Goal: Transaction & Acquisition: Purchase product/service

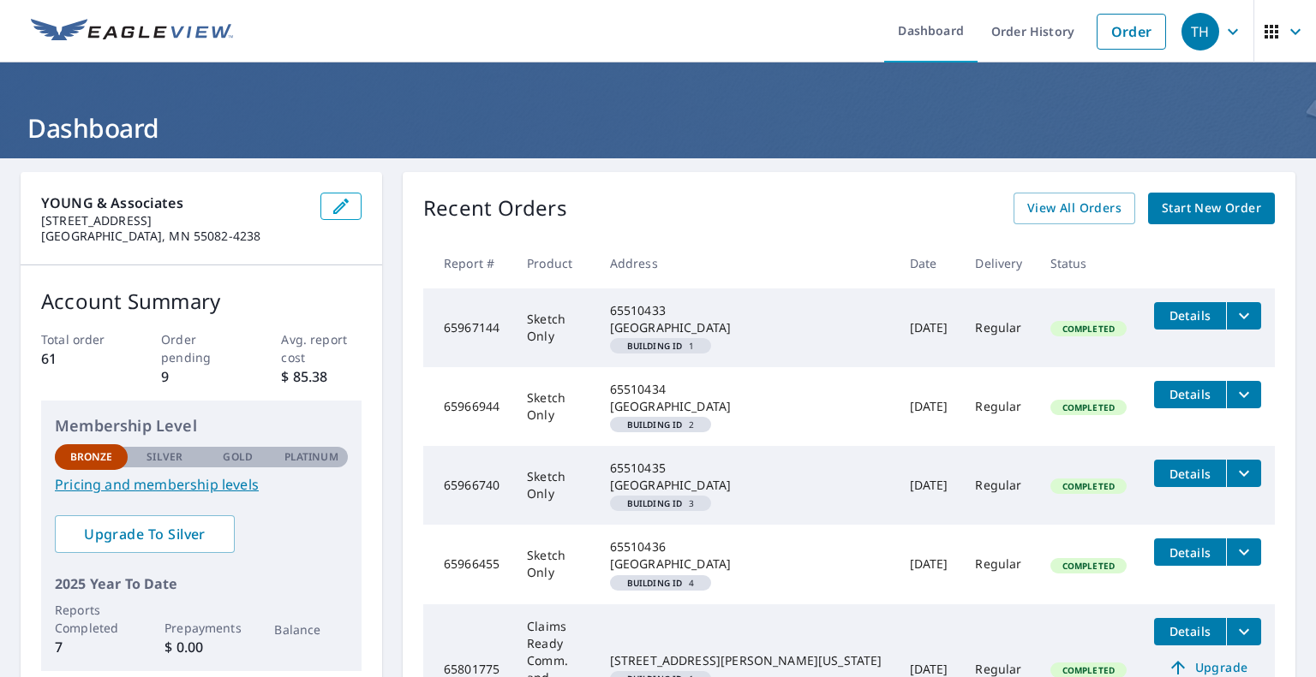
drag, startPoint x: 1244, startPoint y: 487, endPoint x: 1155, endPoint y: 207, distance: 293.9
click at [1161, 207] on span "Start New Order" at bounding box center [1210, 208] width 99 height 21
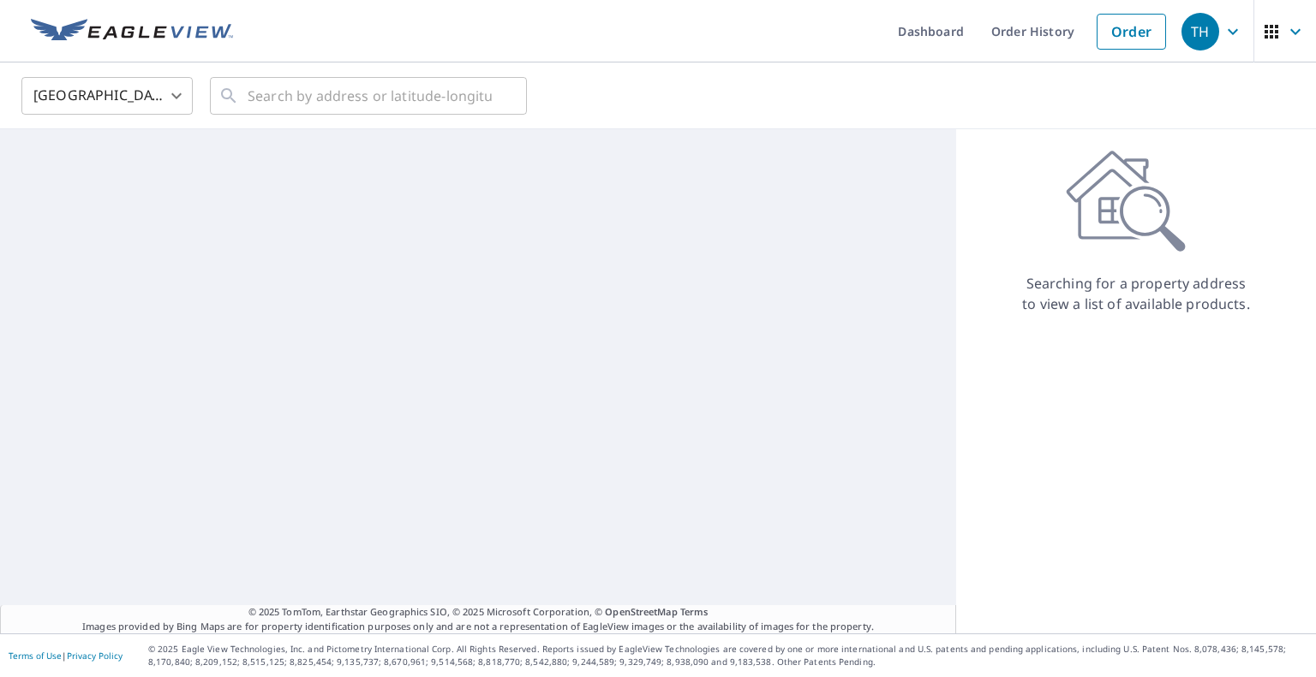
click at [1155, 207] on icon at bounding box center [1151, 218] width 65 height 65
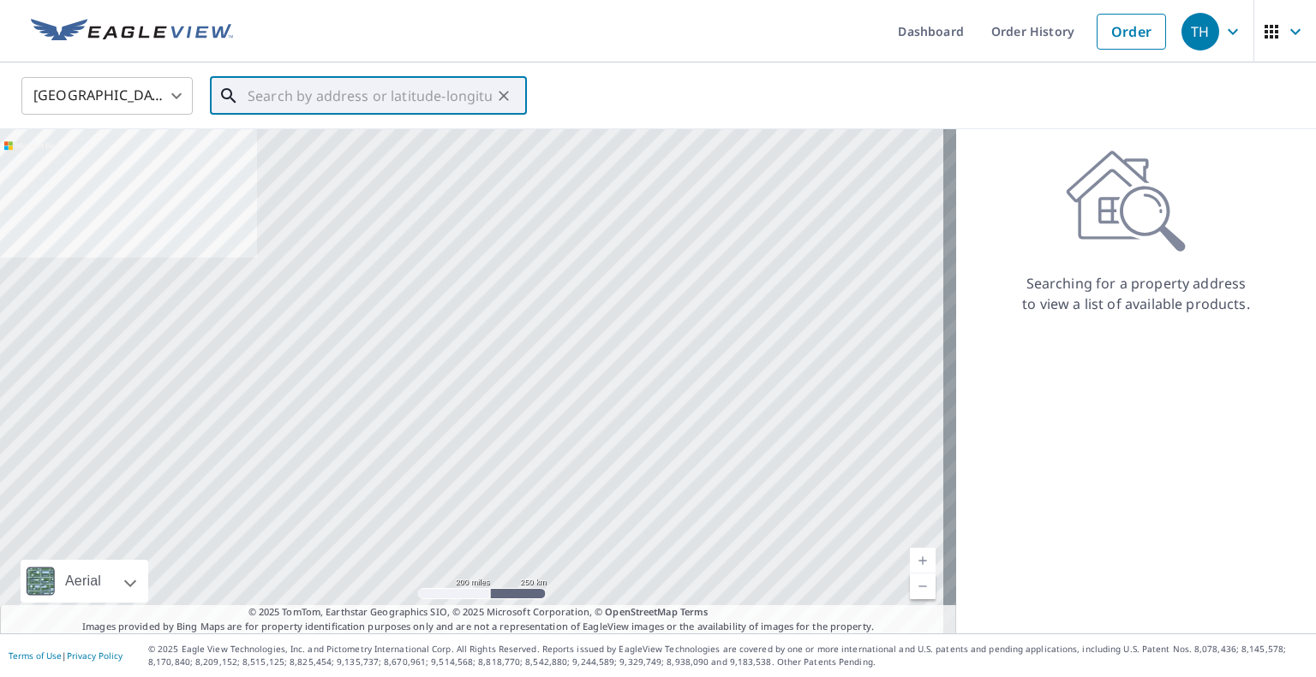
click at [279, 91] on input "text" at bounding box center [370, 96] width 244 height 48
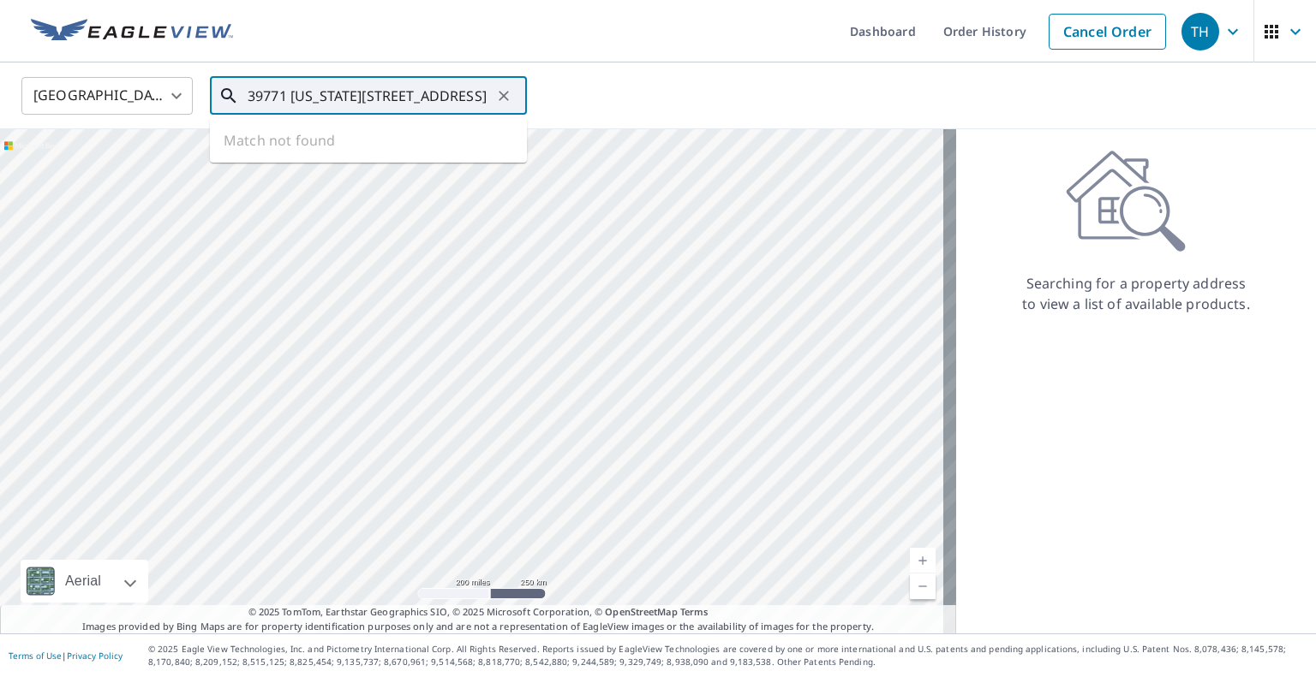
scroll to position [0, 15]
type input "39771 South dakota 34, woonsocket, sd"
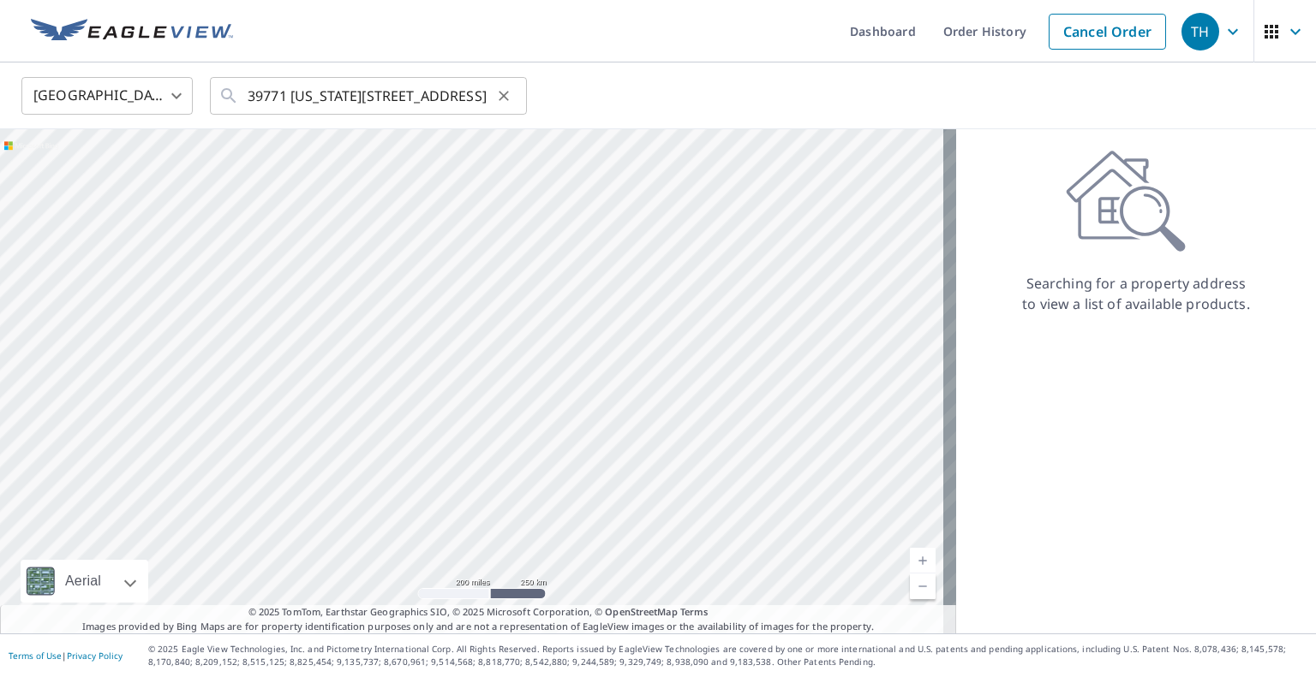
scroll to position [0, 0]
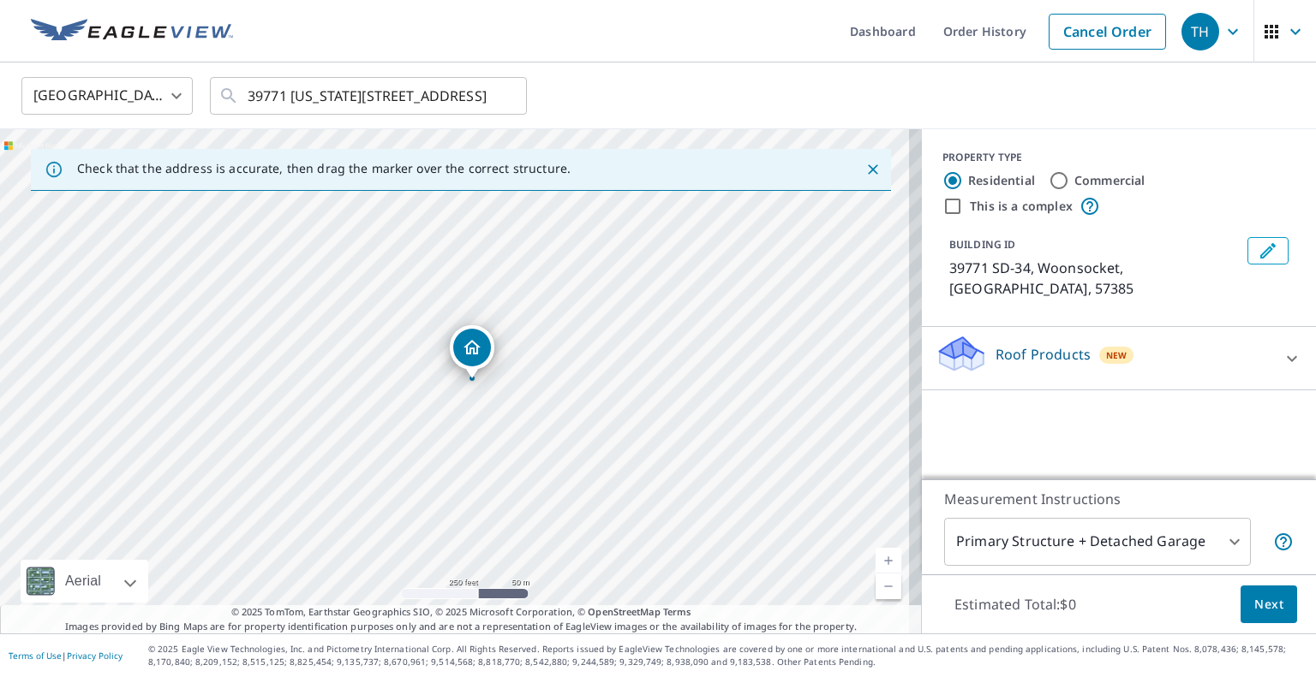
click at [1281, 349] on icon at bounding box center [1291, 359] width 21 height 21
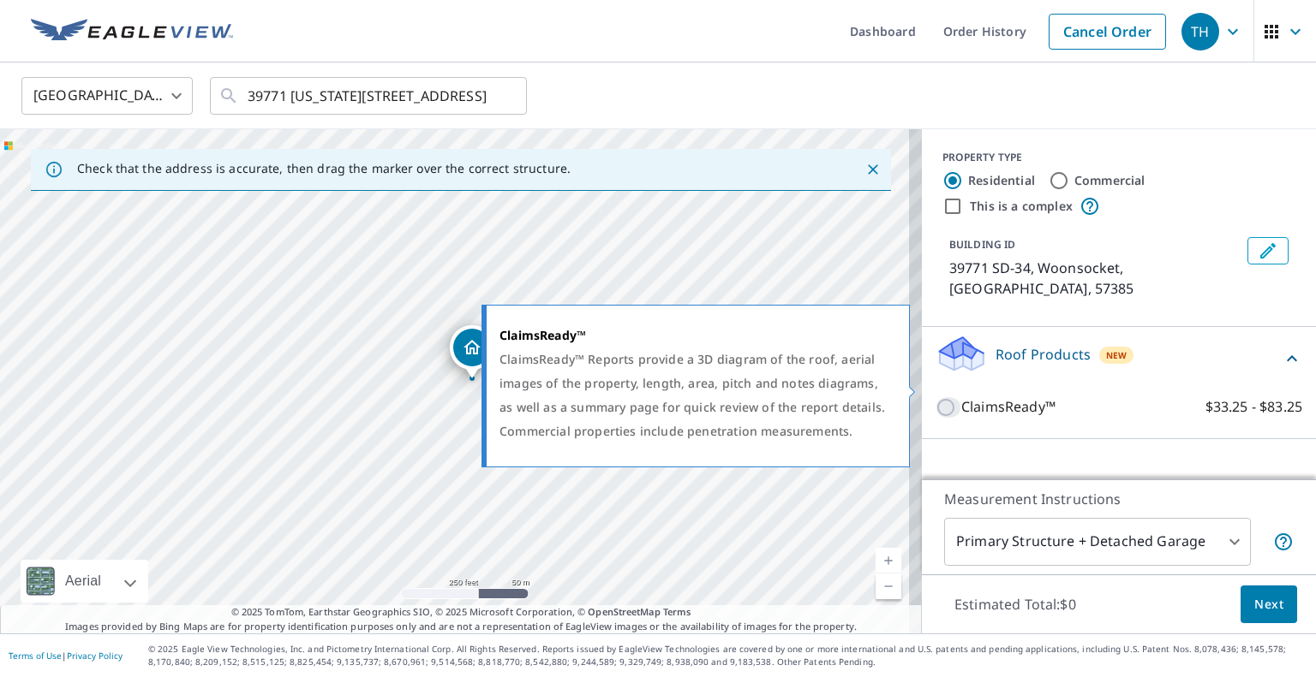
click at [935, 397] on input "ClaimsReady™ $33.25 - $83.25" at bounding box center [948, 407] width 26 height 21
checkbox input "true"
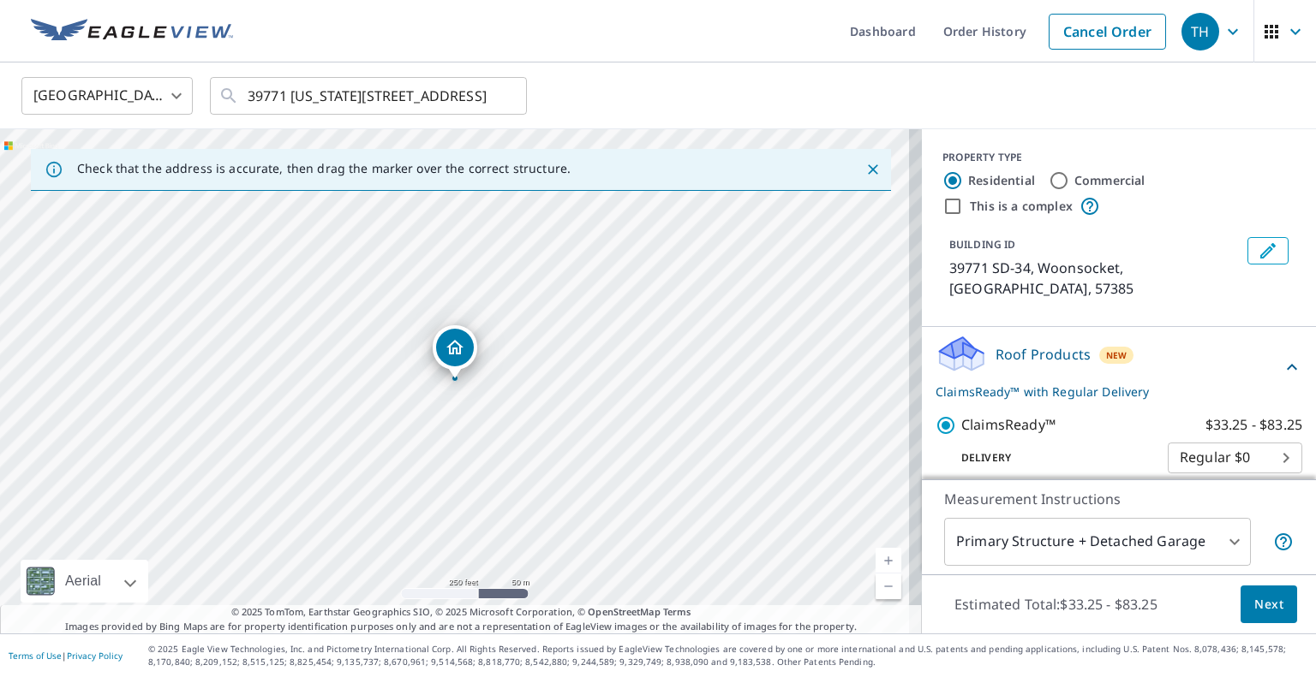
click at [1271, 438] on body "TH TH Dashboard Order History Cancel Order TH United States US ​ 39771 South da…" at bounding box center [658, 338] width 1316 height 677
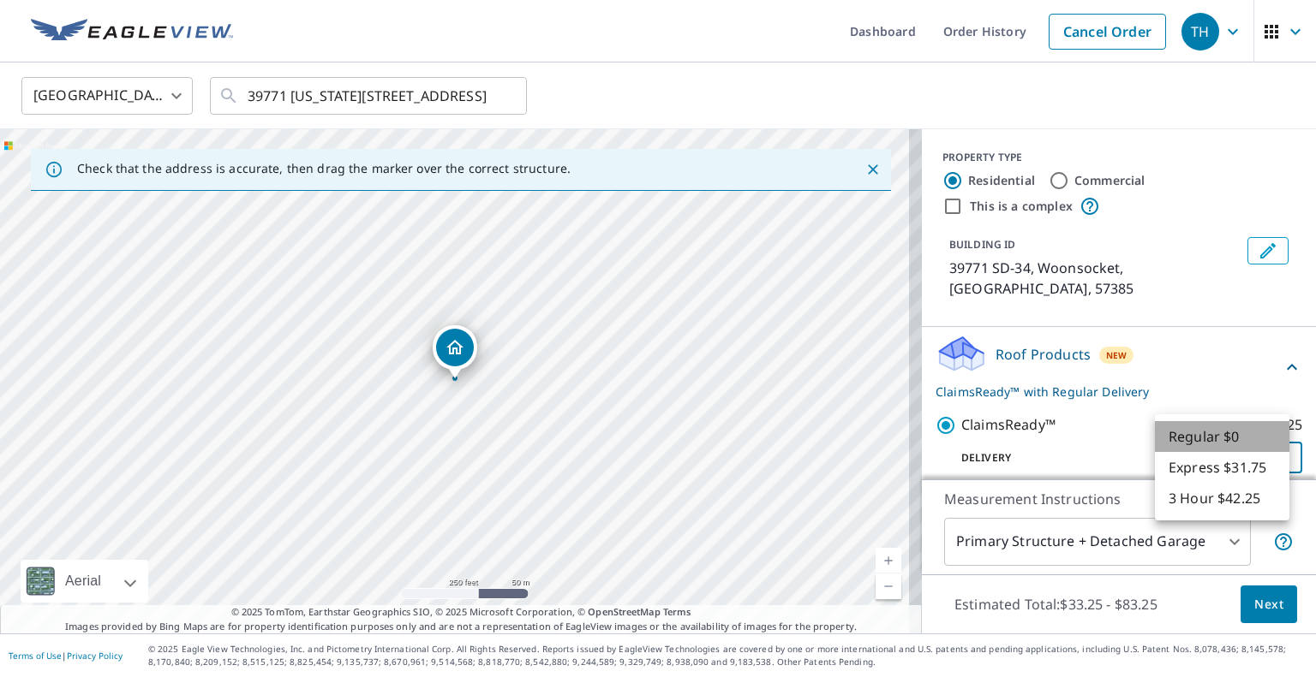
click at [1271, 438] on li "Regular $0" at bounding box center [1222, 436] width 134 height 31
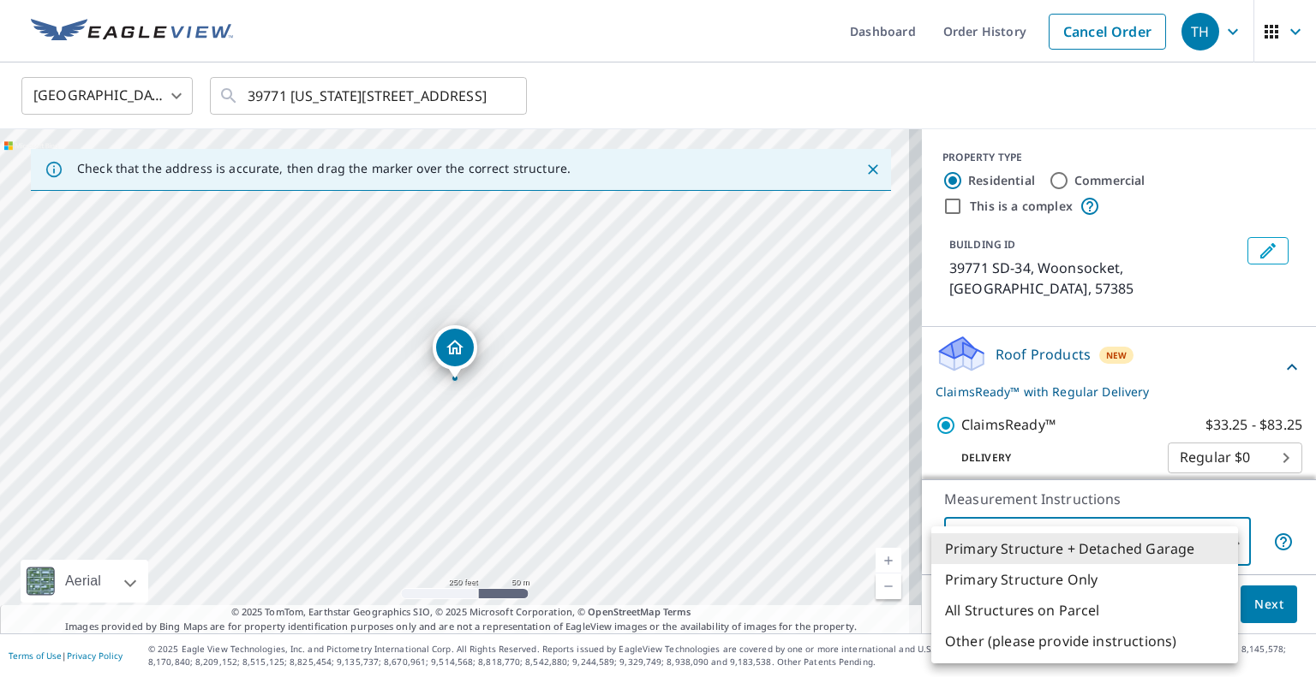
click at [1223, 539] on body "TH TH Dashboard Order History Cancel Order TH United States US ​ 39771 South da…" at bounding box center [658, 338] width 1316 height 677
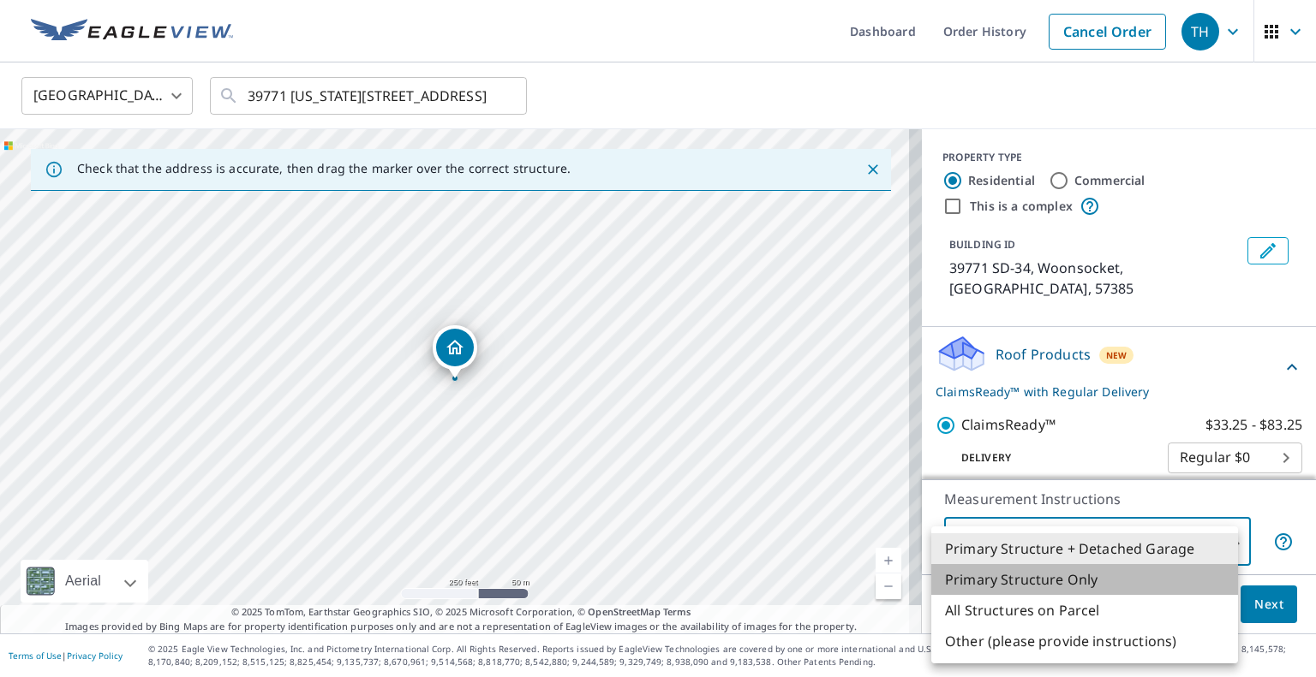
click at [1076, 577] on li "Primary Structure Only" at bounding box center [1084, 579] width 307 height 31
type input "2"
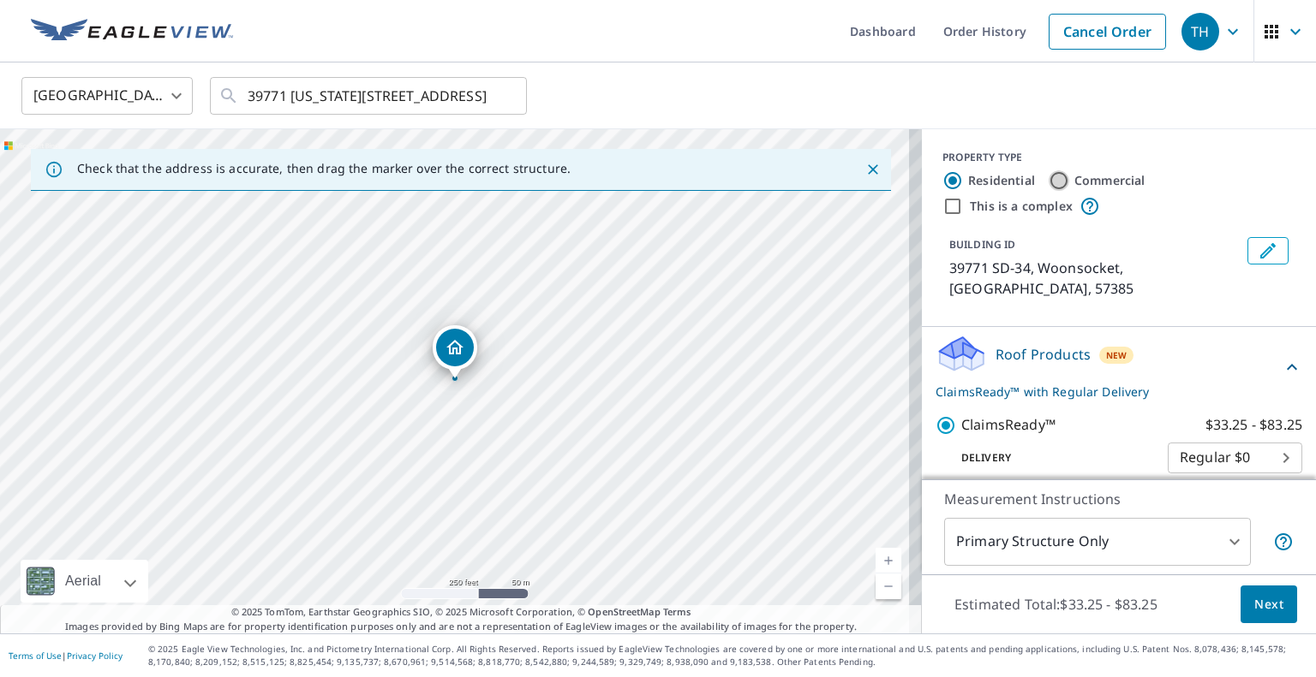
click at [1048, 182] on input "Commercial" at bounding box center [1058, 180] width 21 height 21
radio input "true"
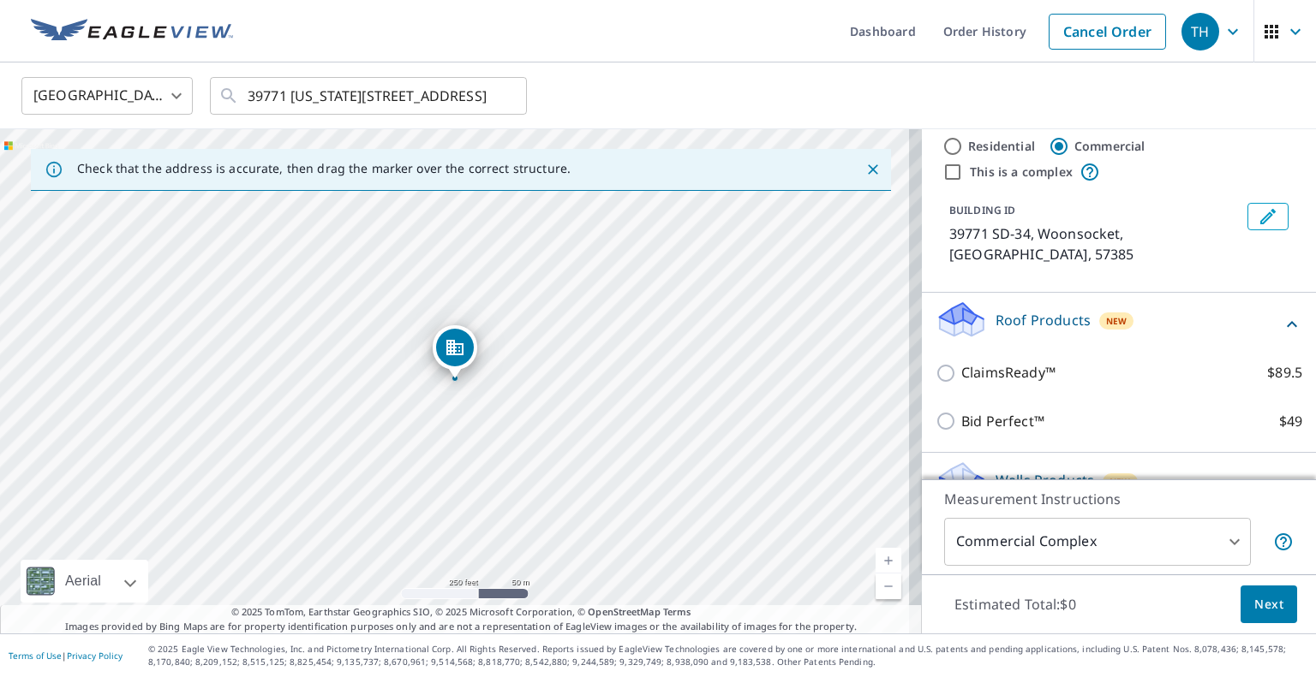
scroll to position [49, 0]
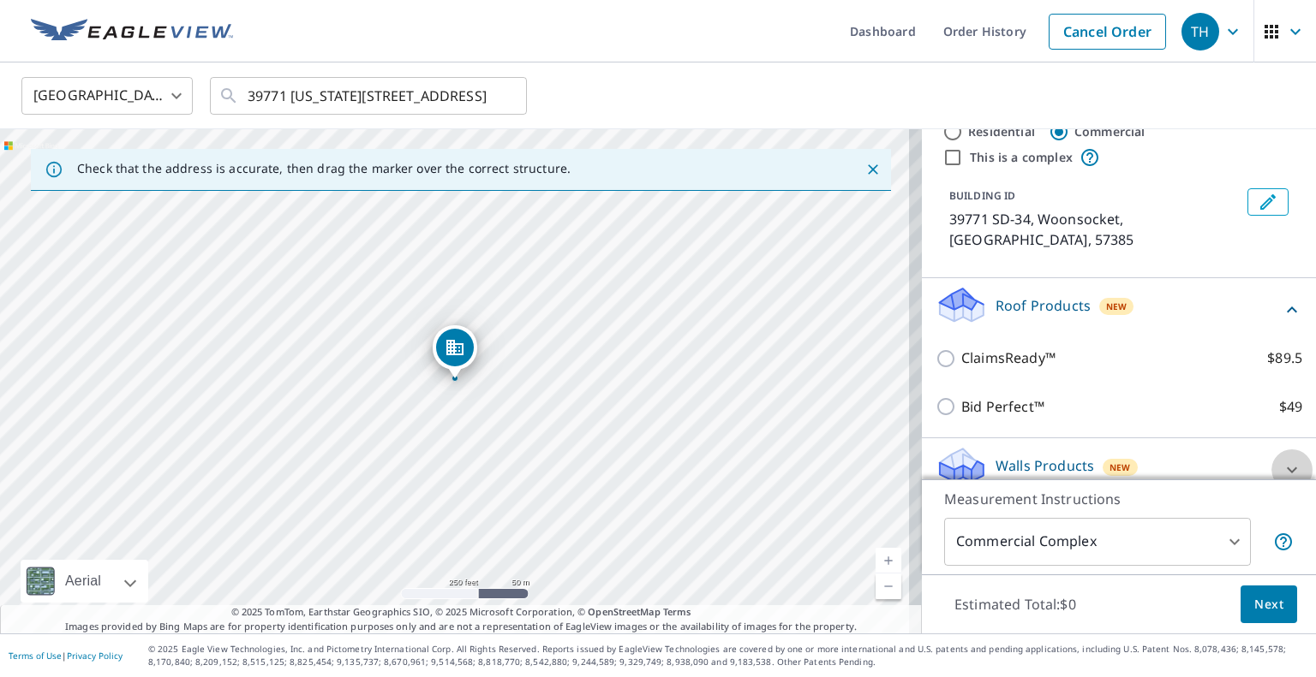
click at [1271, 450] on div at bounding box center [1291, 470] width 41 height 41
click at [1281, 460] on icon at bounding box center [1291, 470] width 21 height 21
click at [1220, 544] on body "TH TH Dashboard Order History Cancel Order TH United States US ​ 39771 South da…" at bounding box center [658, 338] width 1316 height 677
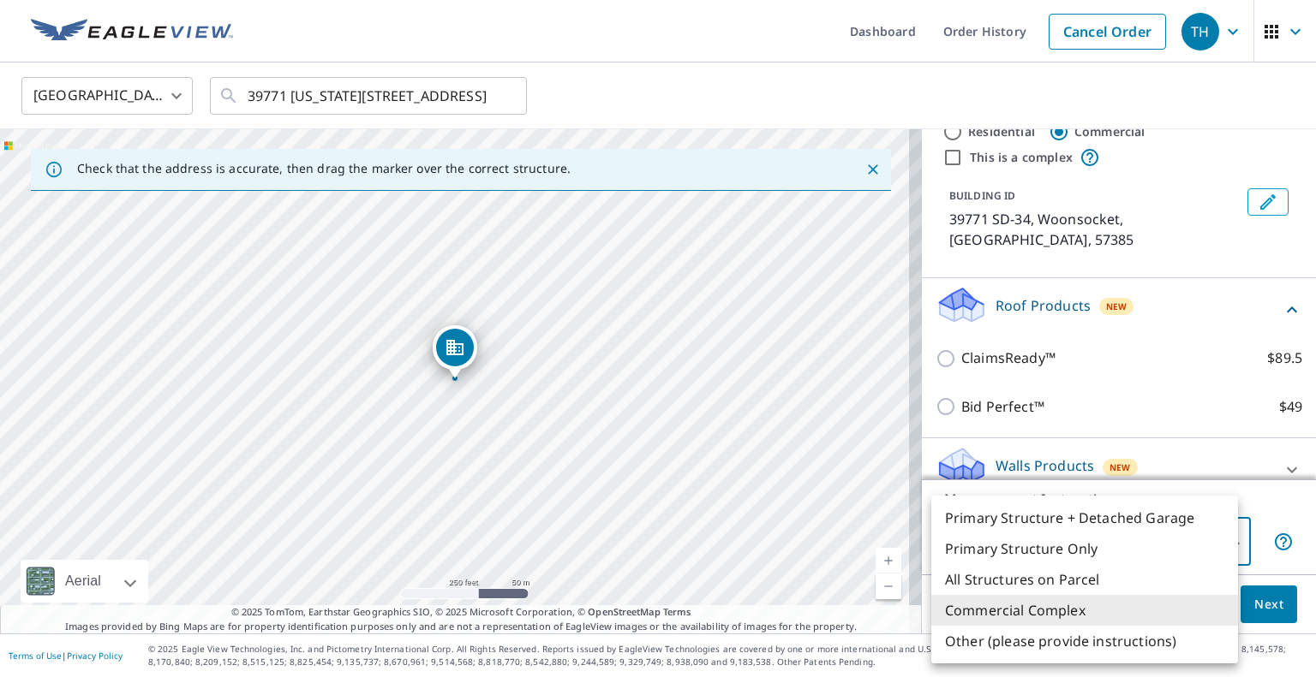
click at [1084, 547] on li "Primary Structure Only" at bounding box center [1084, 549] width 307 height 31
type input "2"
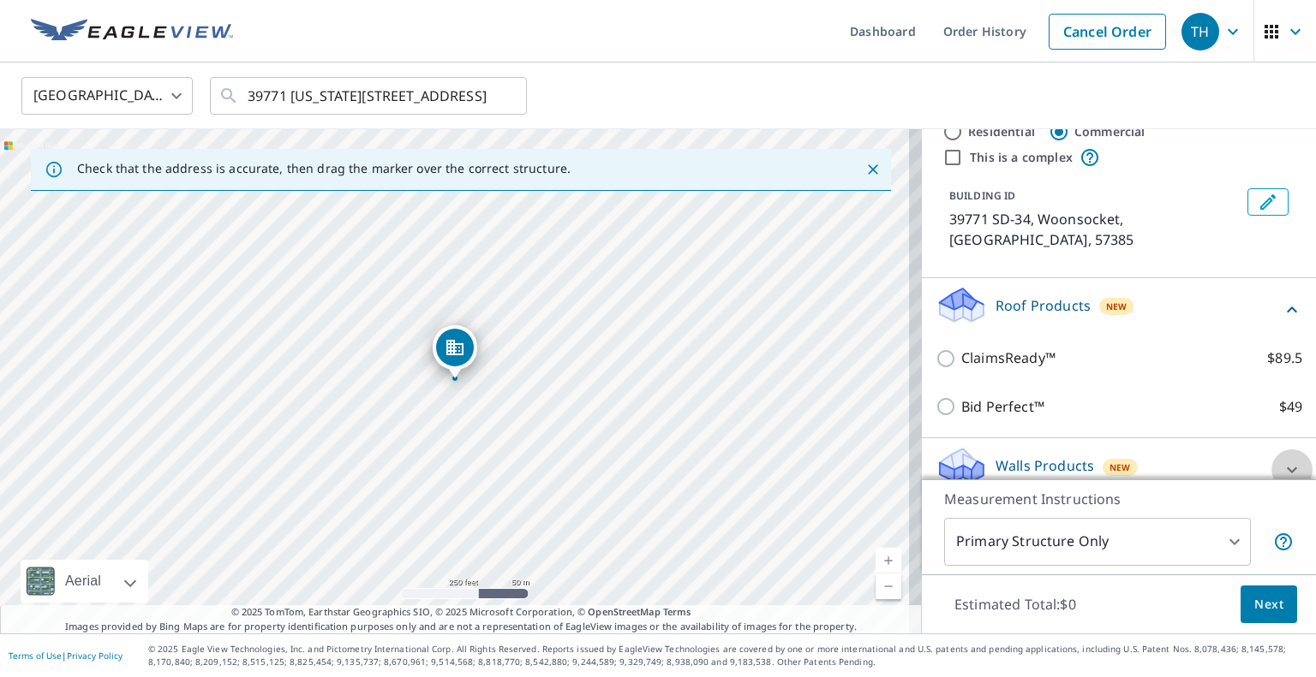
click at [1281, 460] on icon at bounding box center [1291, 470] width 21 height 21
click at [1065, 456] on p "Walls Products" at bounding box center [1044, 466] width 98 height 21
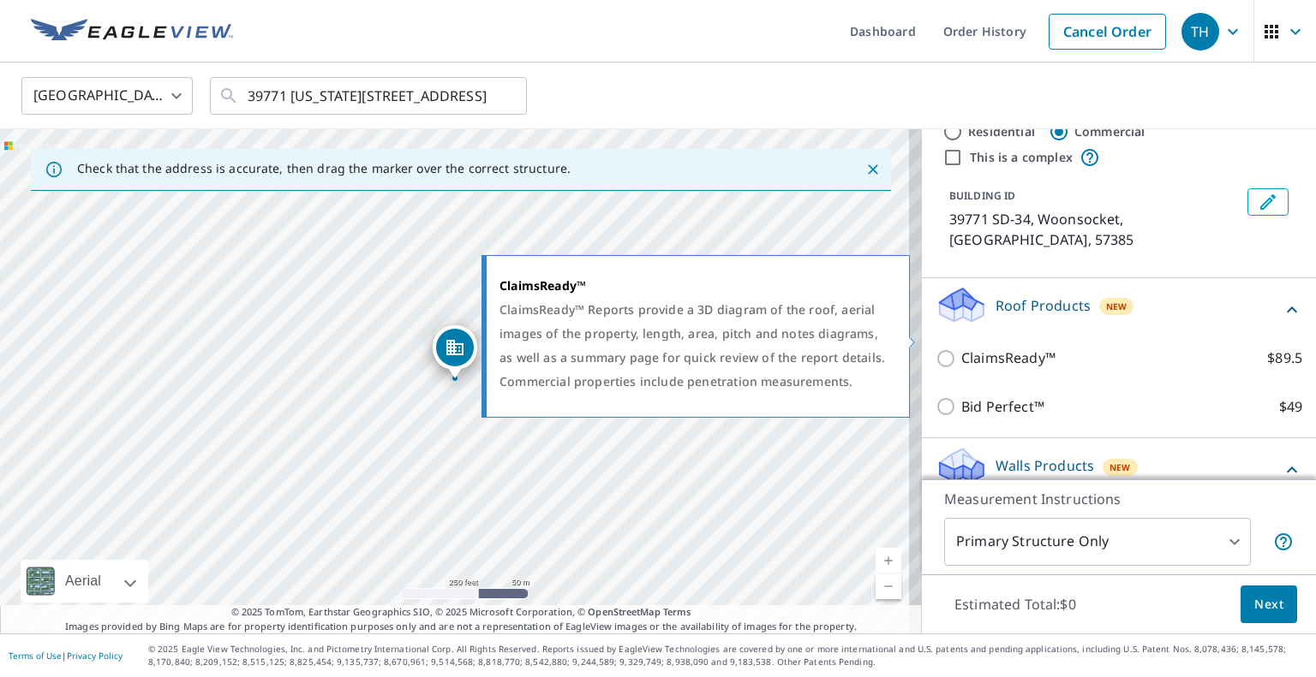
click at [935, 349] on input "ClaimsReady™ $89.5" at bounding box center [948, 359] width 26 height 21
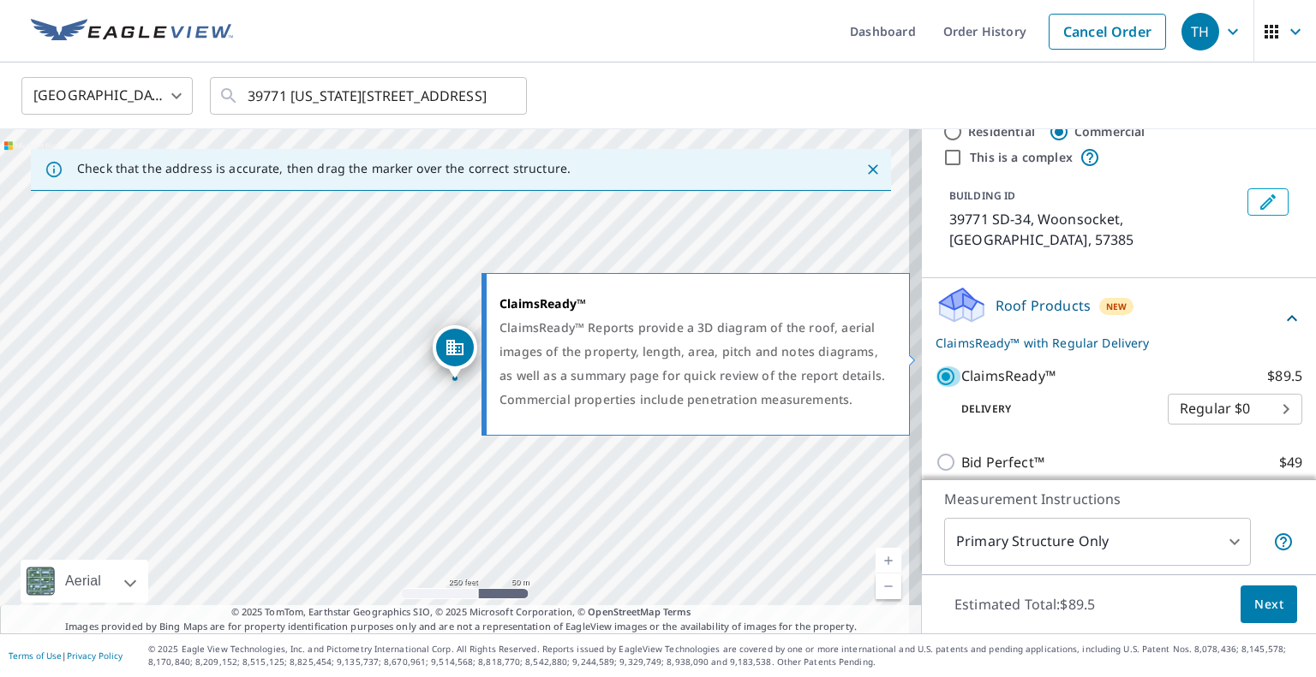
click at [935, 367] on input "ClaimsReady™ $89.5" at bounding box center [948, 377] width 26 height 21
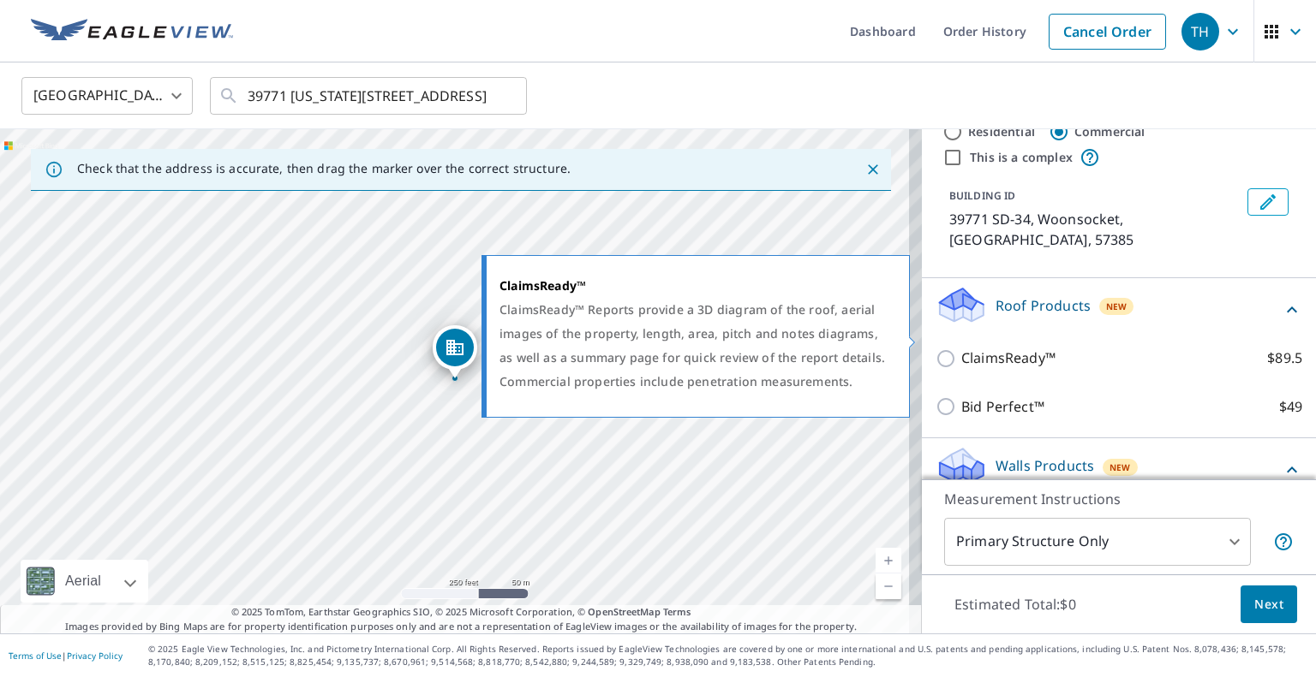
click at [935, 349] on input "ClaimsReady™ $89.5" at bounding box center [948, 359] width 26 height 21
checkbox input "true"
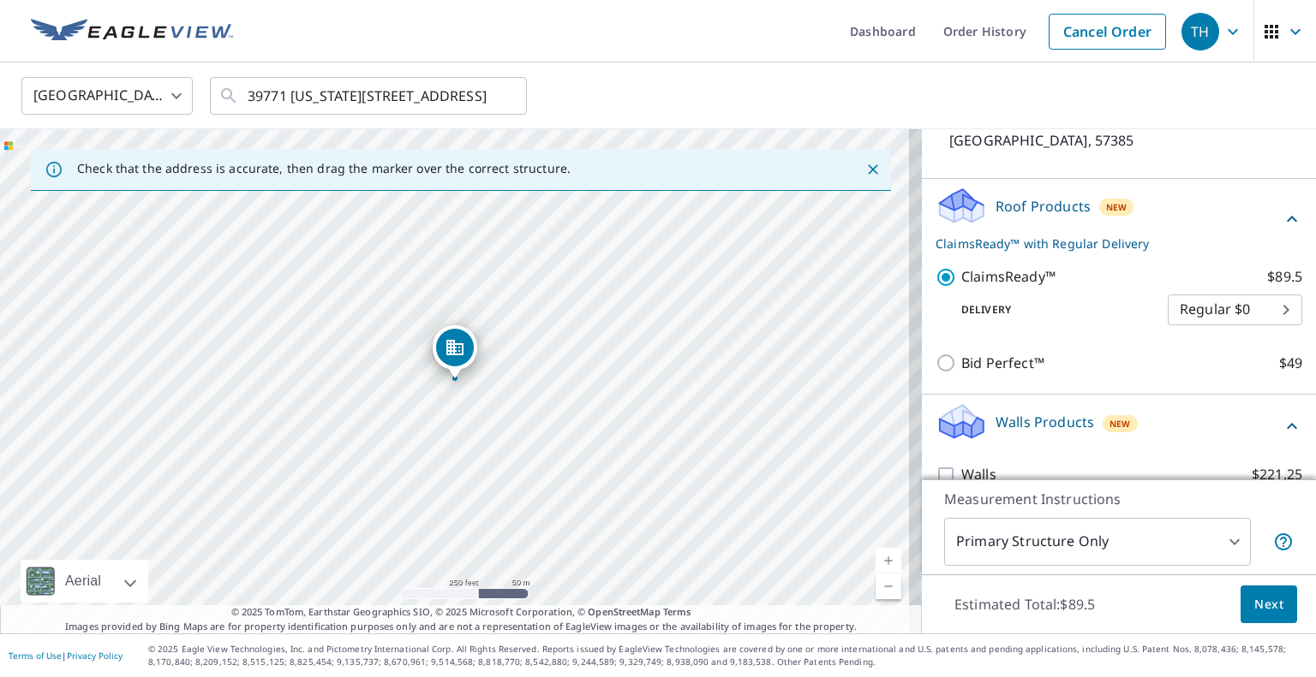
scroll to position [153, 0]
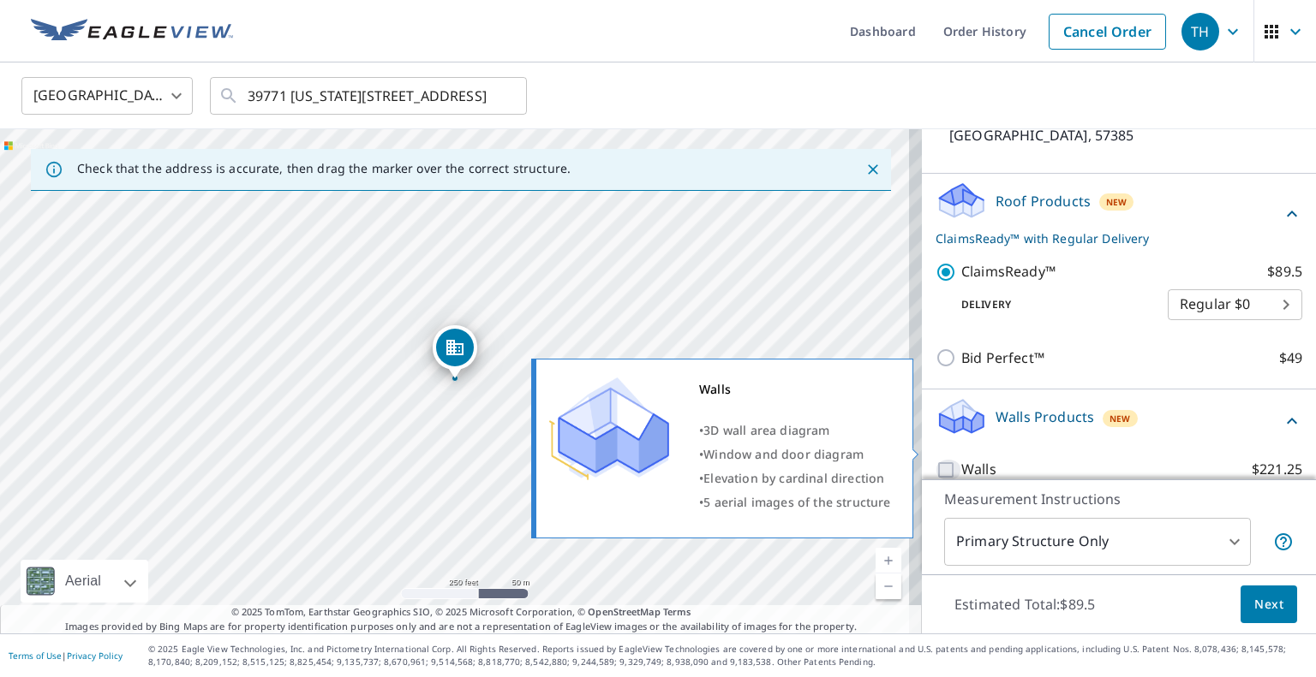
click at [935, 460] on input "Walls $221.25" at bounding box center [948, 470] width 26 height 21
checkbox input "true"
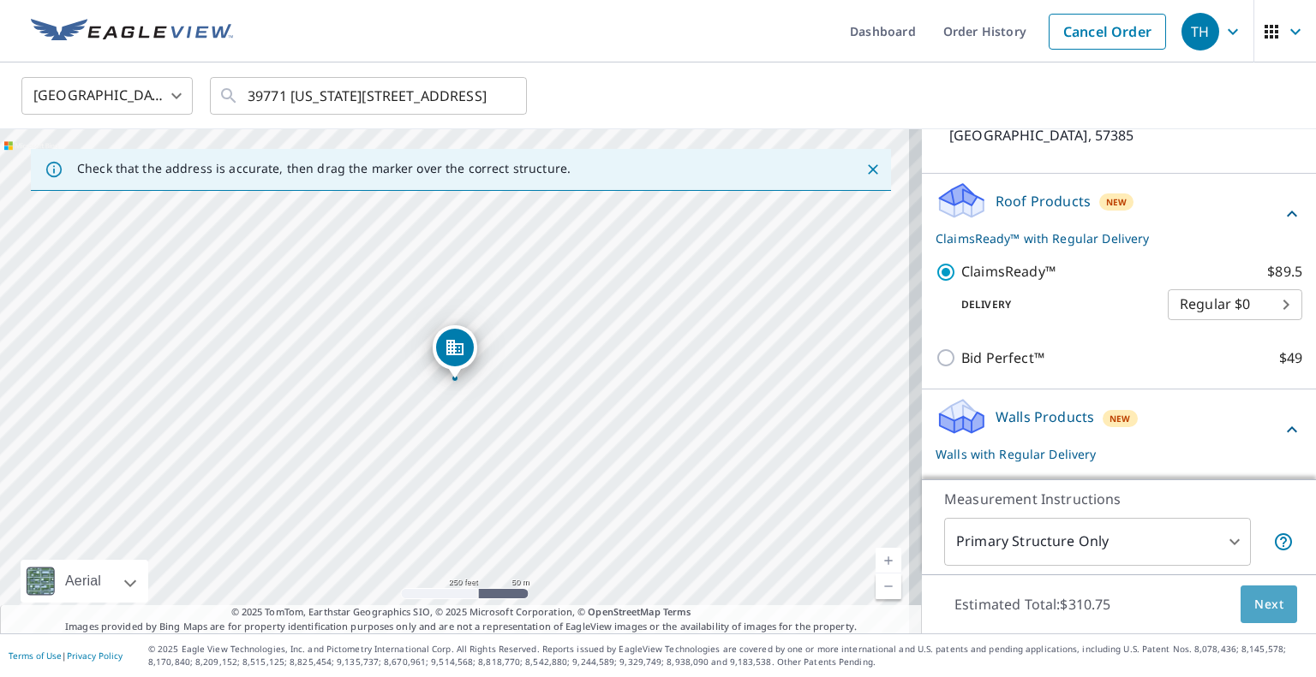
click at [1256, 601] on span "Next" at bounding box center [1268, 604] width 29 height 21
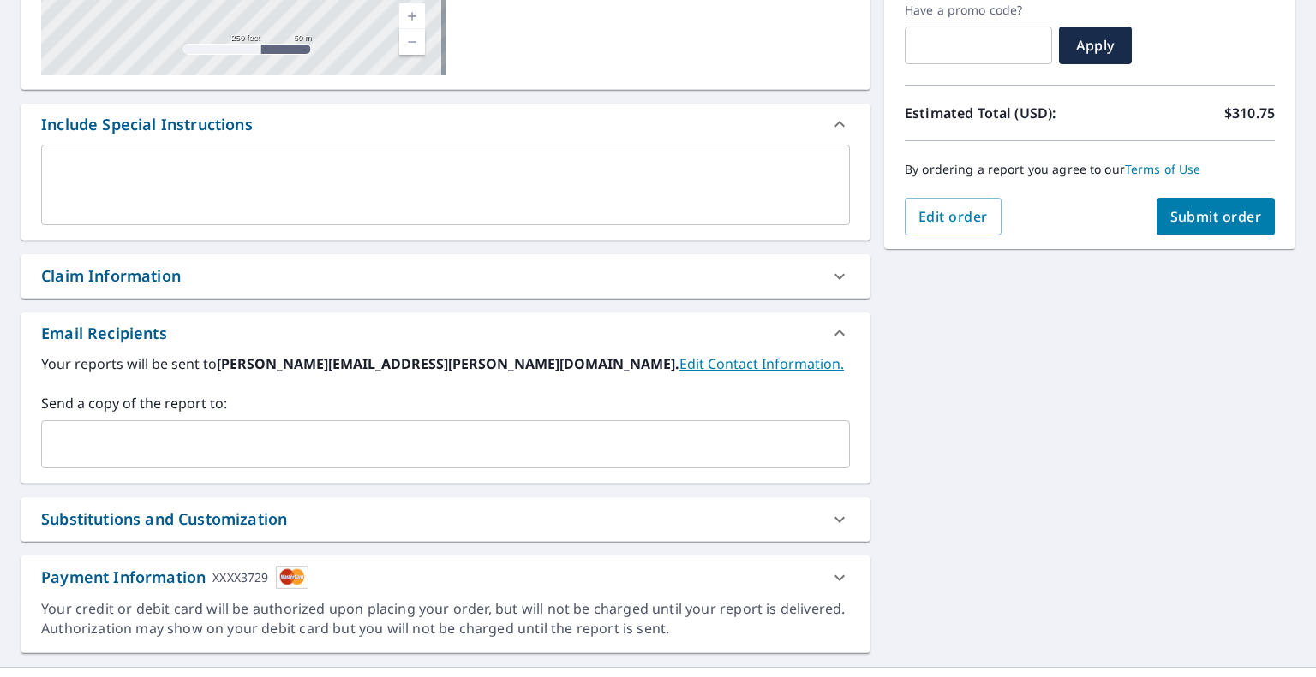
scroll to position [399, 0]
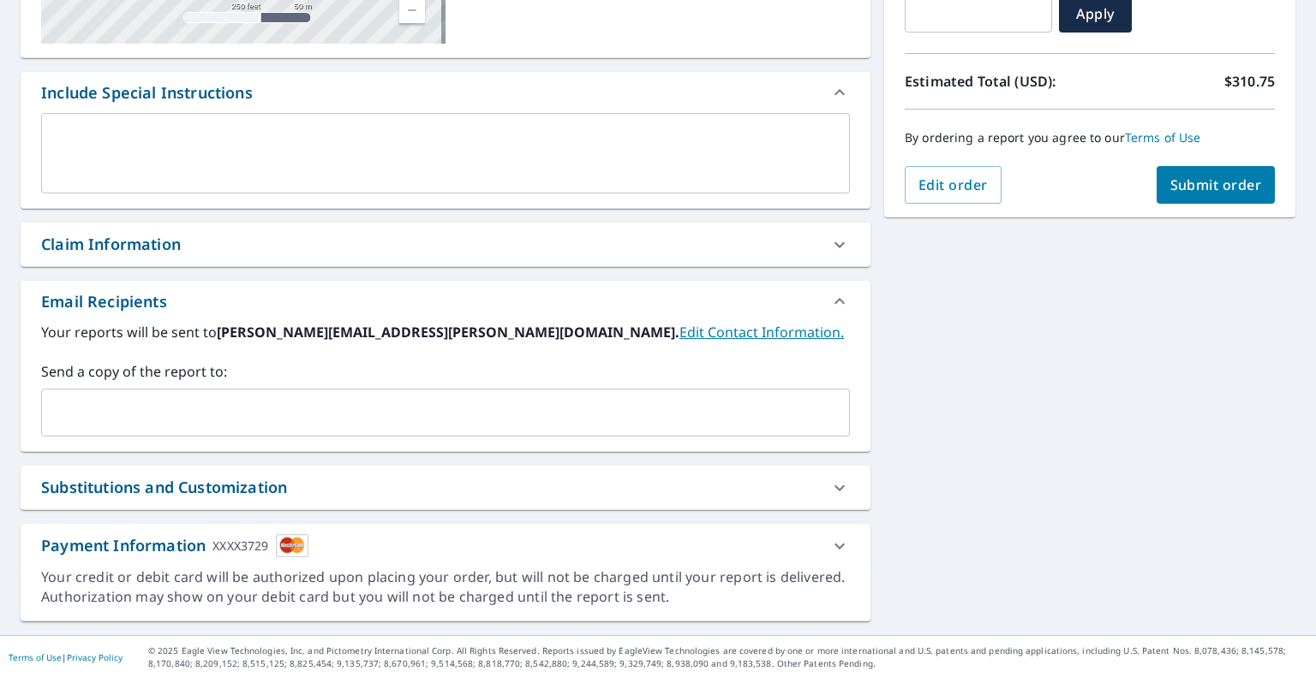
click at [1215, 180] on span "Submit order" at bounding box center [1216, 185] width 92 height 19
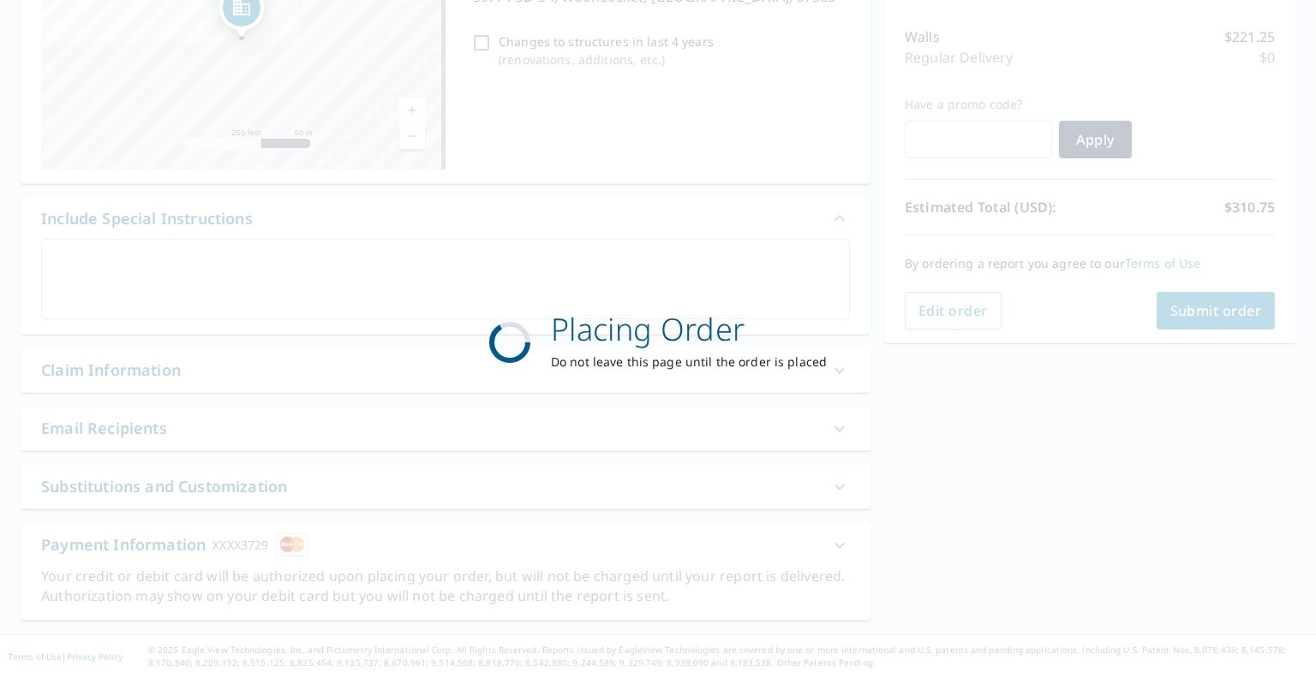
scroll to position [272, 0]
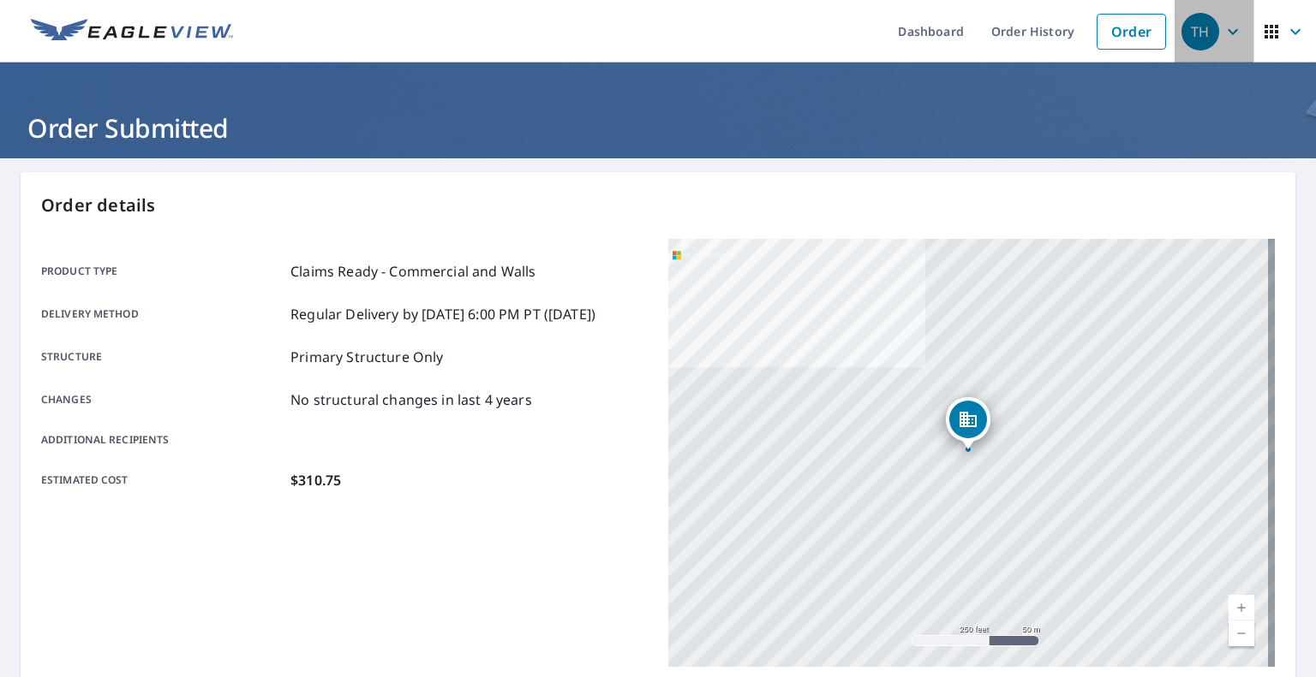
click at [1222, 30] on icon "button" at bounding box center [1232, 31] width 21 height 21
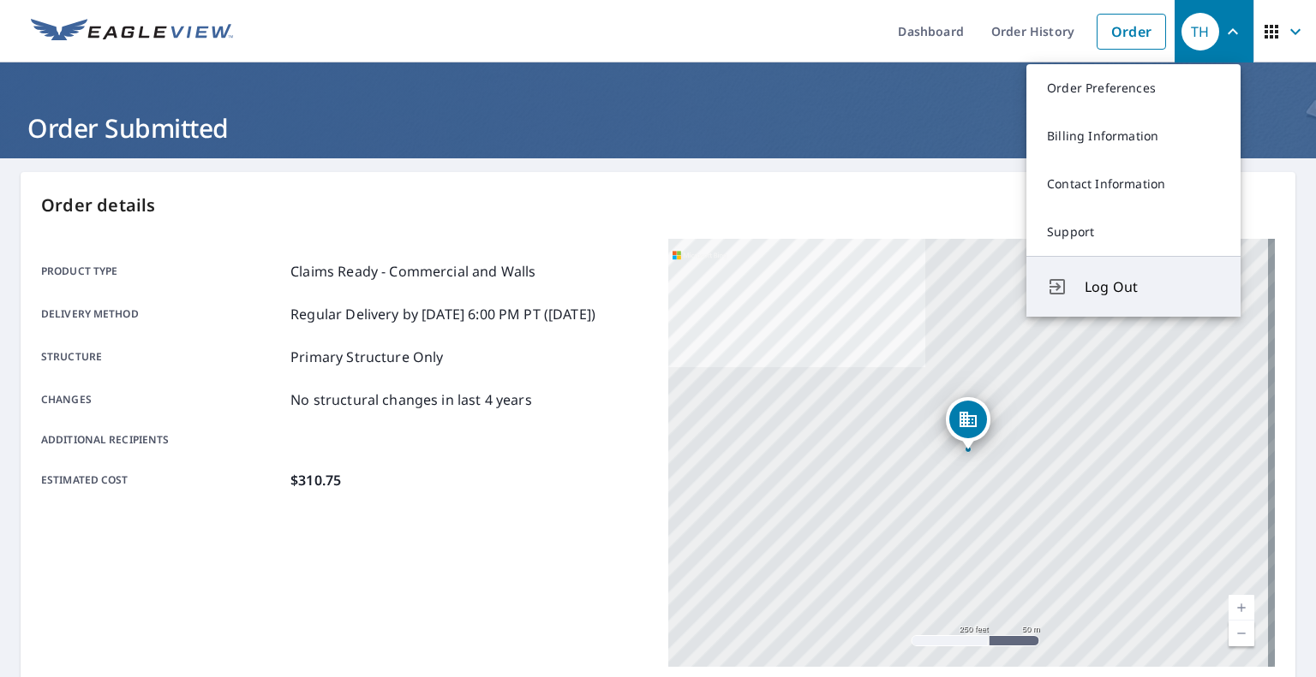
click at [1124, 283] on span "Log Out" at bounding box center [1151, 287] width 135 height 21
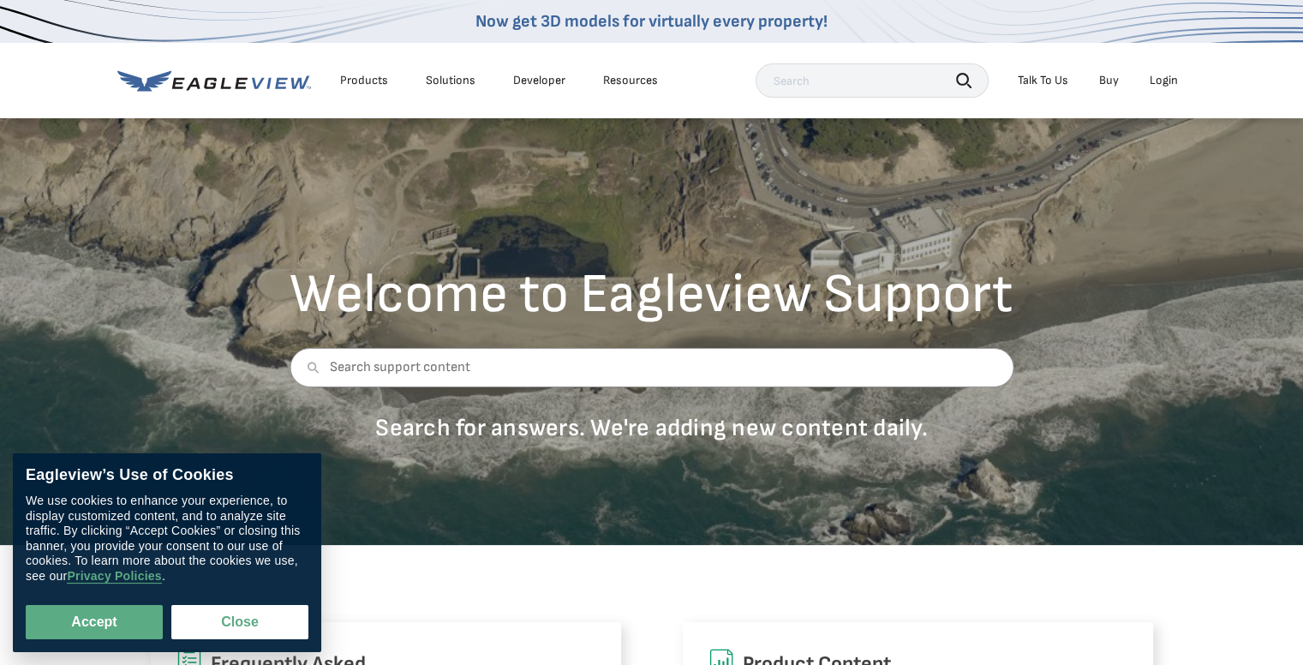
click at [1037, 81] on div "Talk To Us" at bounding box center [1042, 80] width 51 height 15
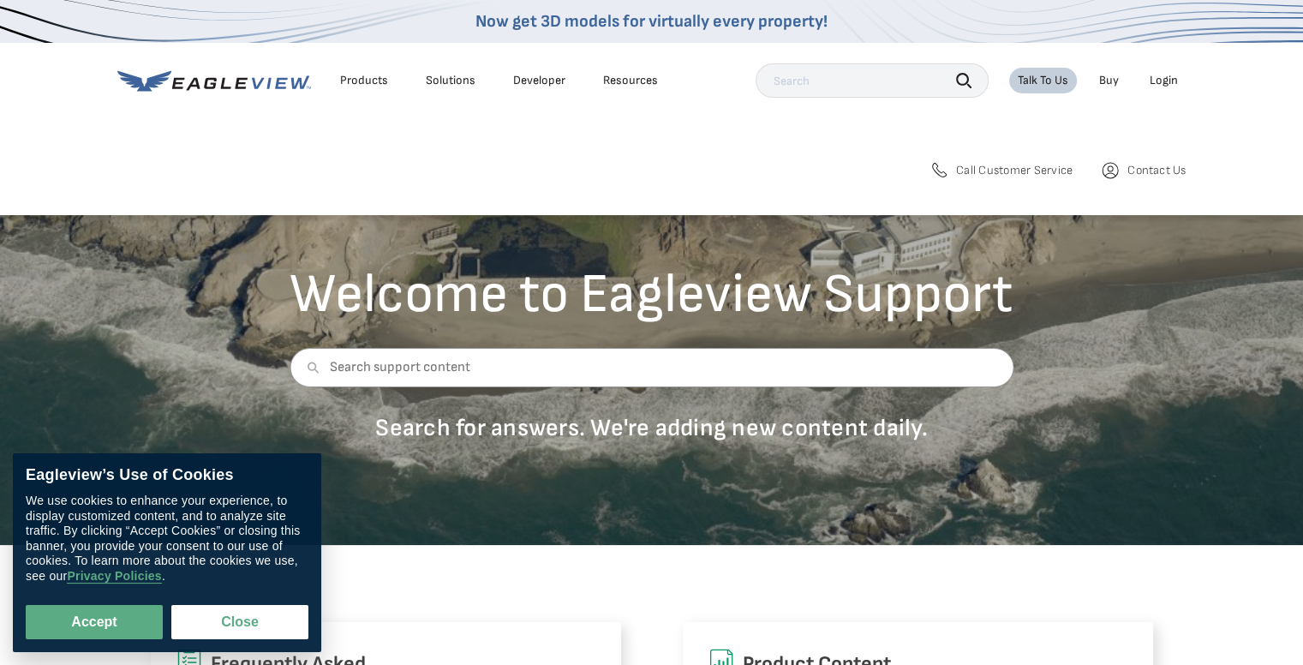
click at [1014, 168] on span "Call Customer Service" at bounding box center [1014, 170] width 116 height 15
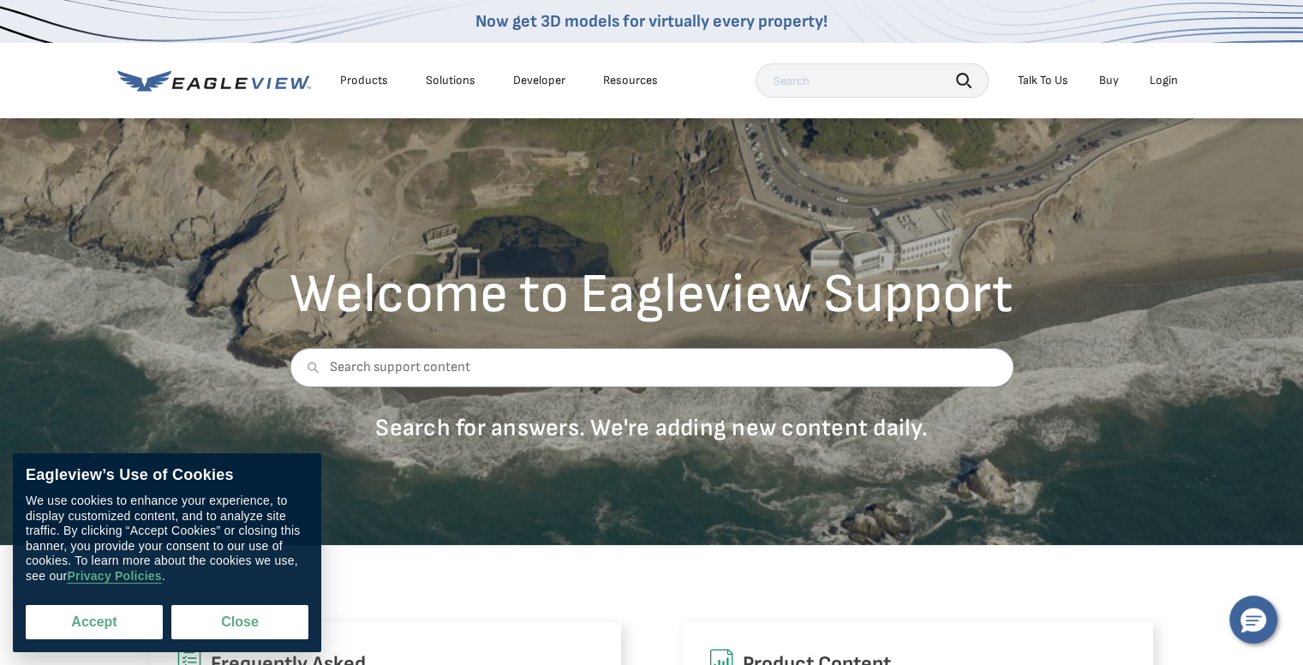
click at [106, 616] on button "Accept" at bounding box center [94, 622] width 137 height 34
checkbox input "true"
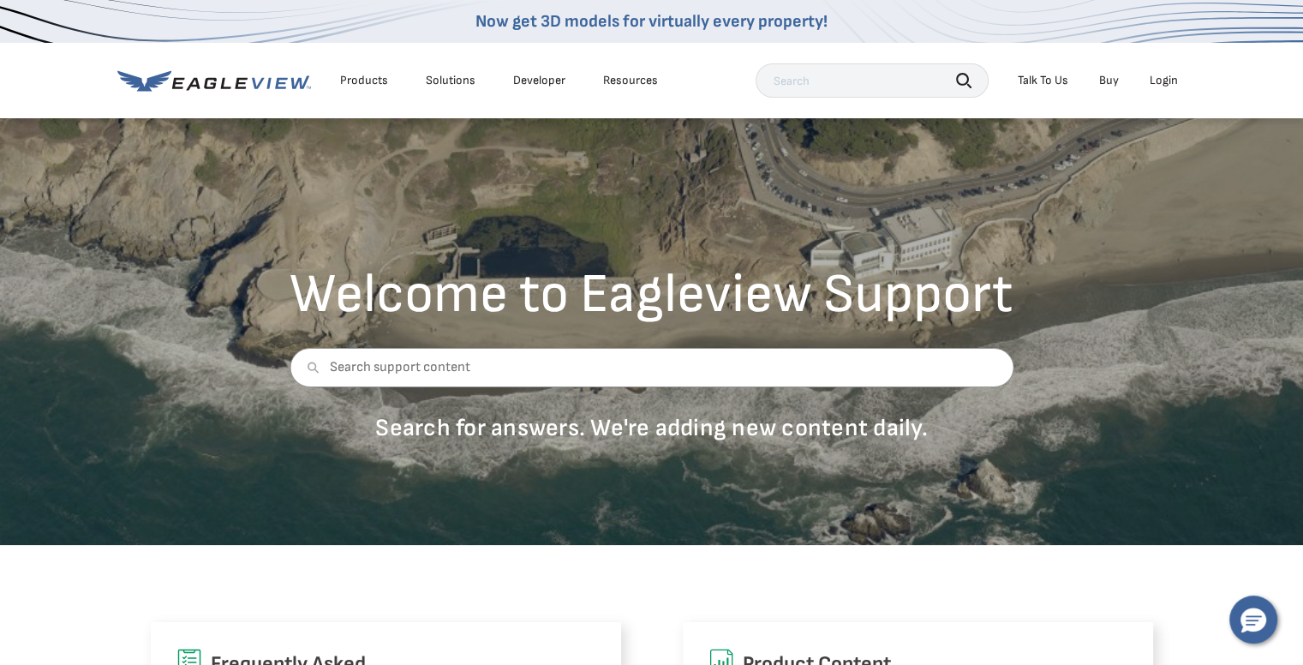
click at [894, 143] on div "Welcome to Eagleview Support Search for answers. We're adding new content daily." at bounding box center [651, 330] width 1303 height 428
click at [1165, 75] on div "Login" at bounding box center [1163, 80] width 28 height 15
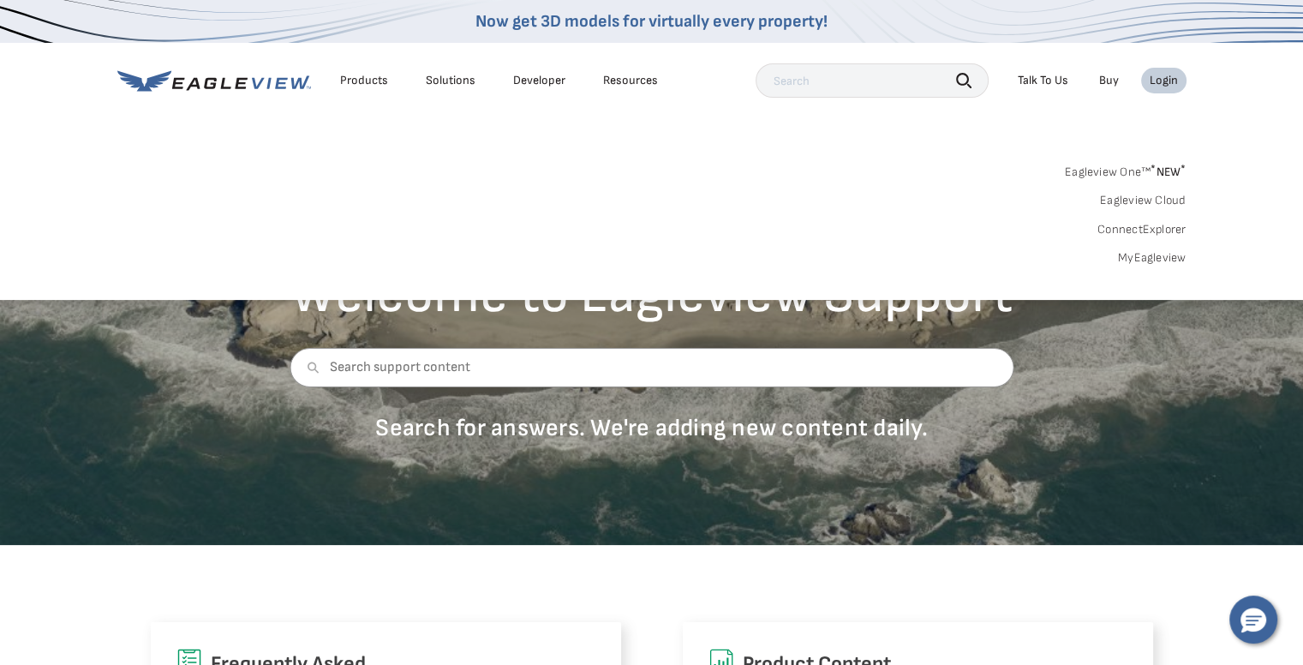
click at [1149, 254] on link "MyEagleview" at bounding box center [1152, 257] width 69 height 15
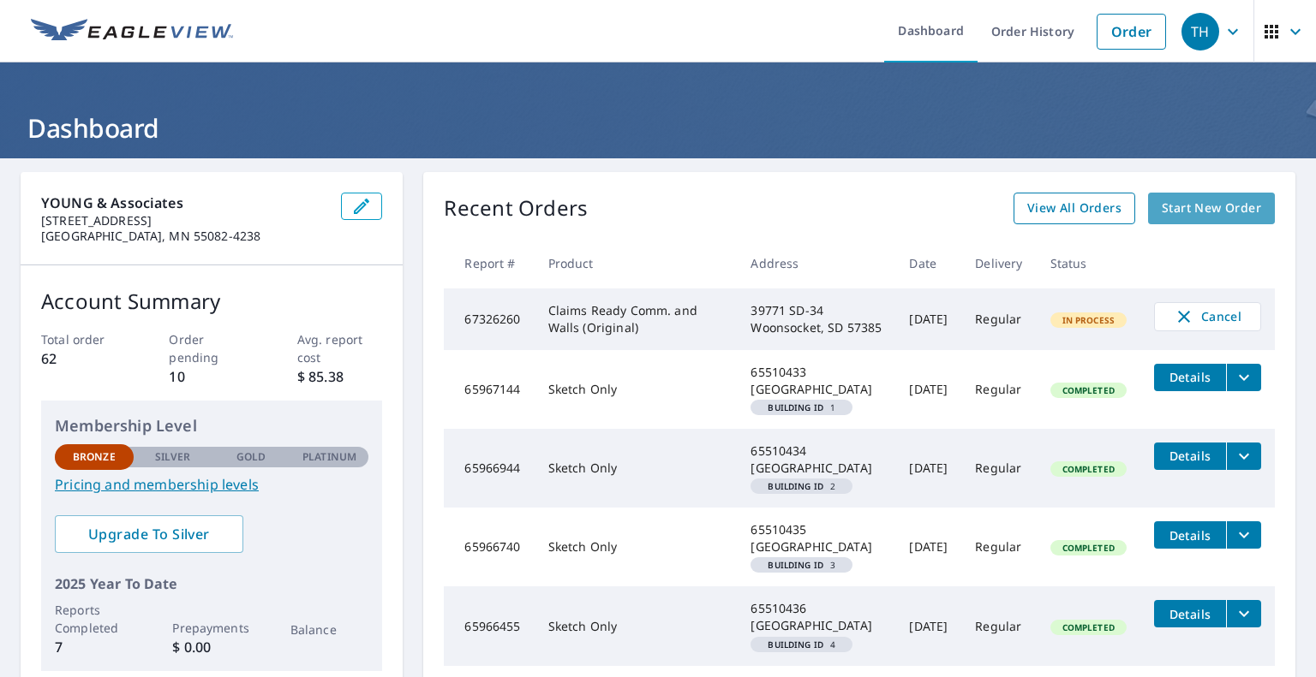
click at [1182, 203] on span "Start New Order" at bounding box center [1210, 208] width 99 height 21
click at [628, 225] on div "Recent Orders View All Orders Start New Order Report # Product Address Date Del…" at bounding box center [859, 432] width 872 height 520
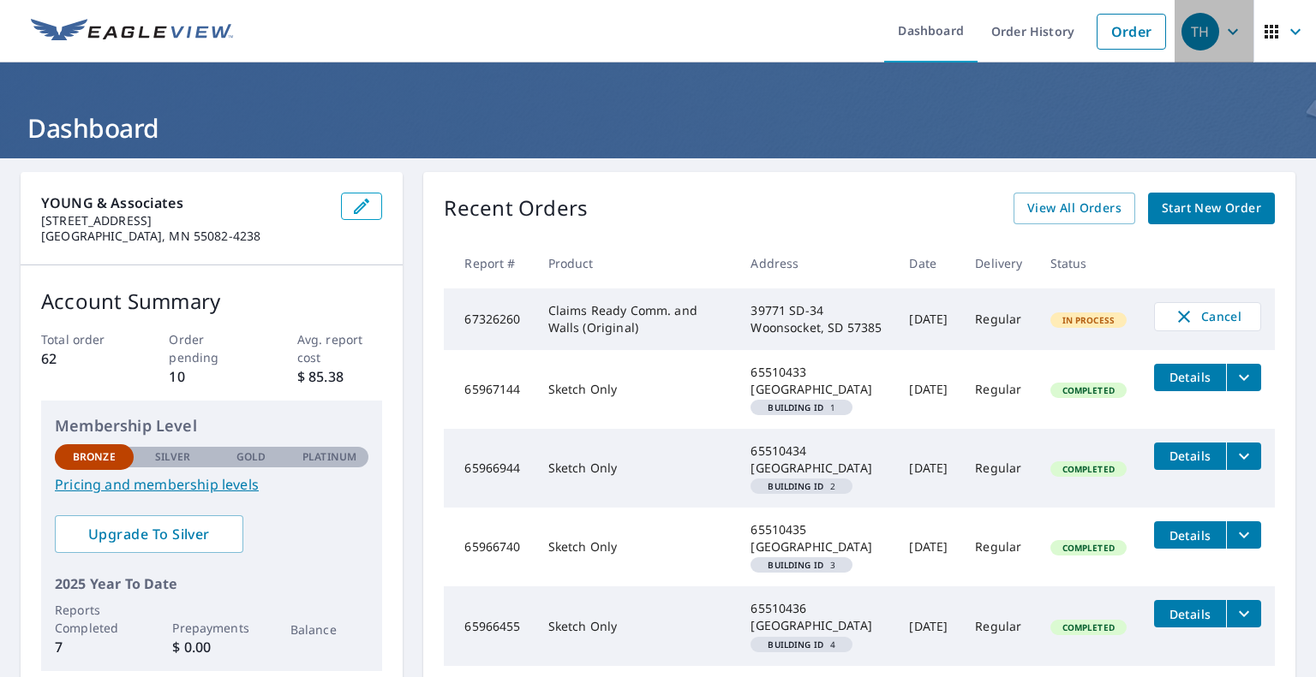
click at [1222, 24] on icon "button" at bounding box center [1232, 31] width 21 height 21
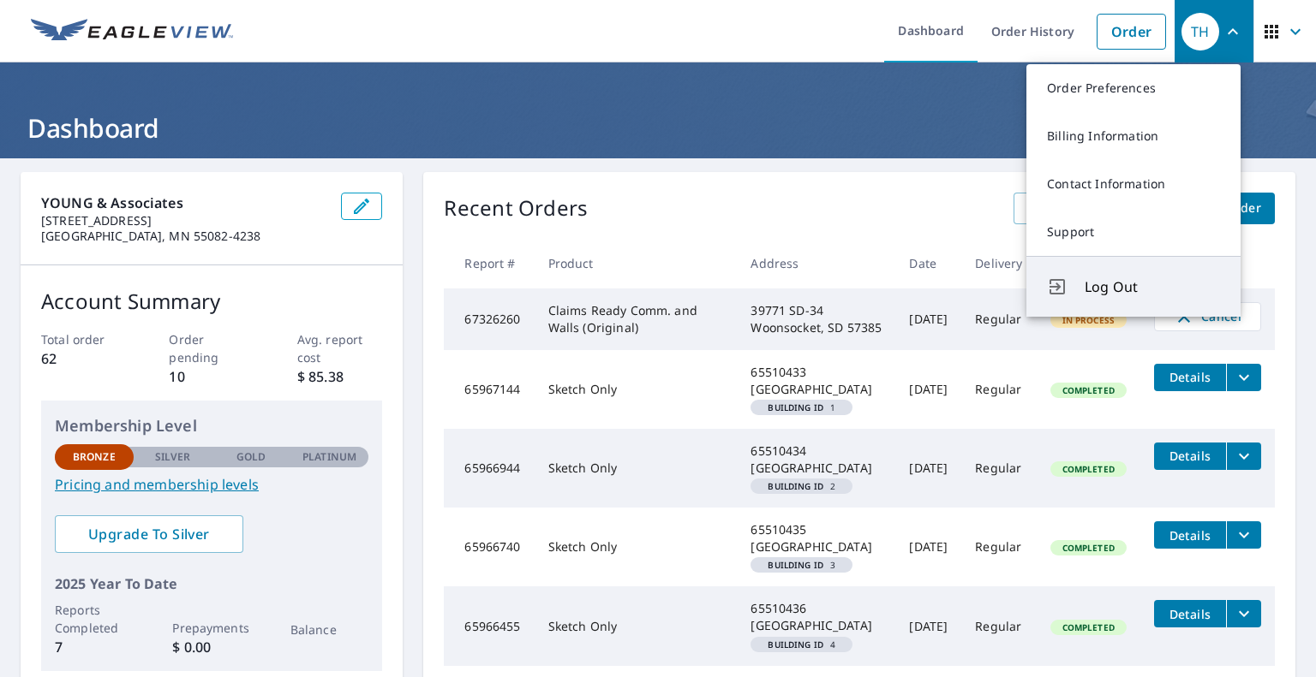
click at [1117, 291] on span "Log Out" at bounding box center [1151, 287] width 135 height 21
